Goal: Task Accomplishment & Management: Use online tool/utility

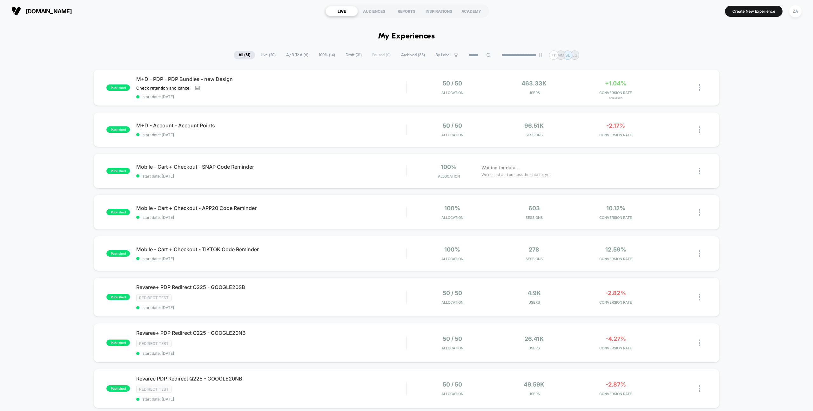
click at [345, 56] on span "Draft ( 31 )" at bounding box center [354, 55] width 26 height 9
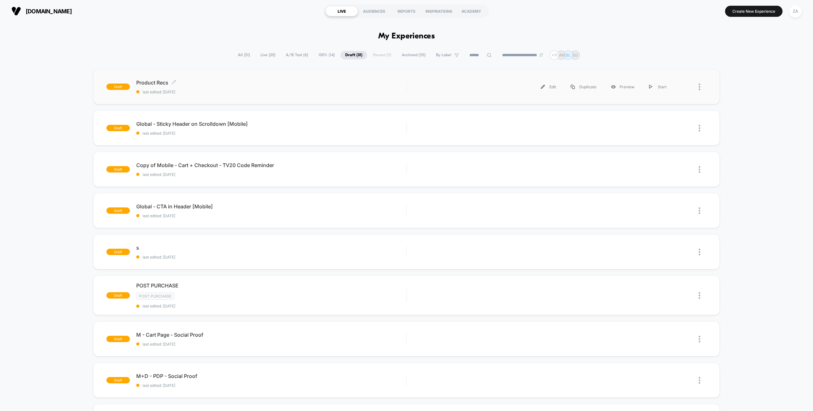
click at [151, 84] on span "Product Recs Click to edit experience details" at bounding box center [271, 82] width 270 height 6
